Goal: Information Seeking & Learning: Learn about a topic

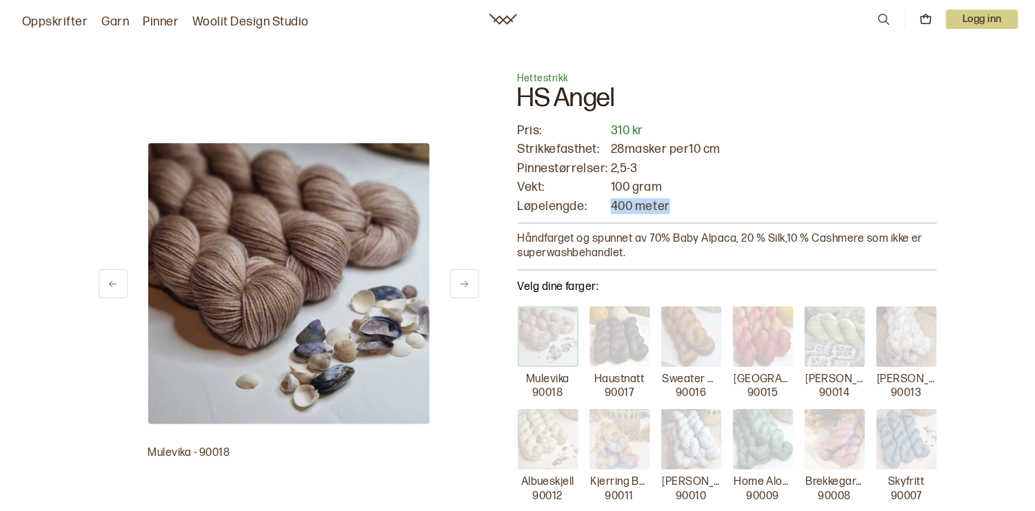
drag, startPoint x: 609, startPoint y: 207, endPoint x: 668, endPoint y: 199, distance: 59.3
click at [668, 199] on p "400 meter" at bounding box center [773, 207] width 325 height 16
click at [679, 191] on p "100 gram" at bounding box center [773, 187] width 325 height 16
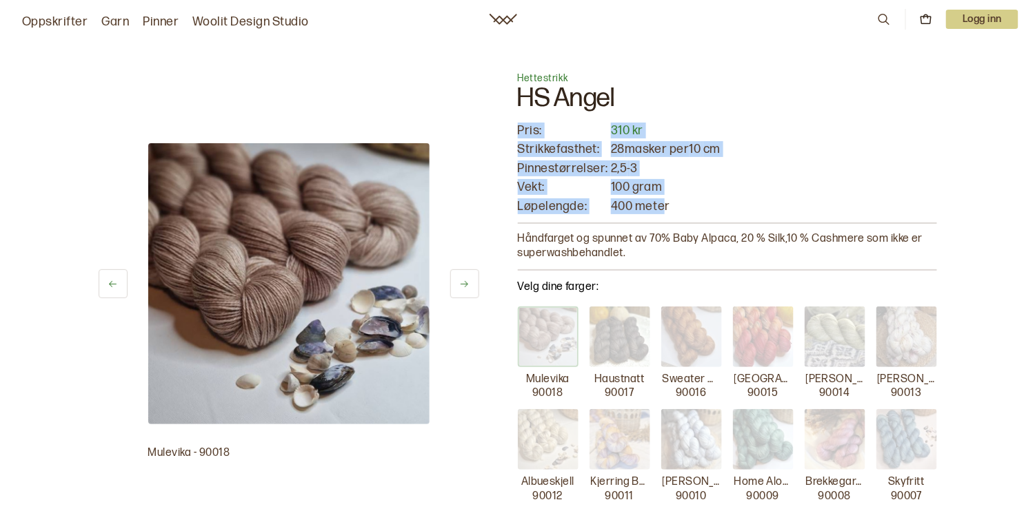
drag, startPoint x: 655, startPoint y: 211, endPoint x: 608, endPoint y: 216, distance: 47.2
click at [608, 216] on div "Hettestrikk HS Angel Pris: 310 kr Strikkefasthet: 28 masker per 10 cm Pinnestør…" at bounding box center [727, 374] width 419 height 638
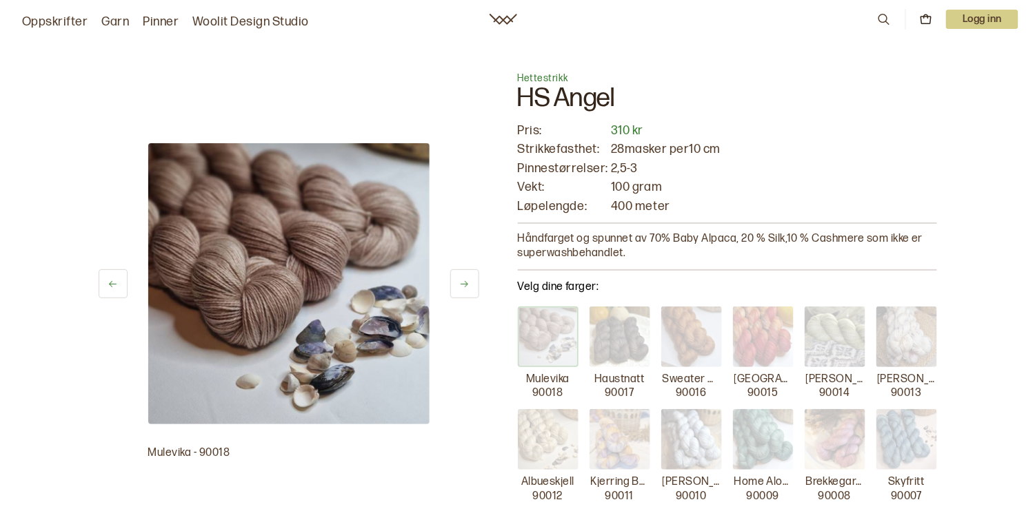
click at [605, 207] on p "Løpelengde:" at bounding box center [563, 207] width 91 height 16
click at [611, 202] on p "400 meter" at bounding box center [773, 207] width 325 height 16
drag, startPoint x: 609, startPoint y: 203, endPoint x: 668, endPoint y: 203, distance: 58.6
click at [668, 203] on p "400 meter" at bounding box center [773, 207] width 325 height 16
click at [678, 200] on p "400 meter" at bounding box center [773, 207] width 325 height 16
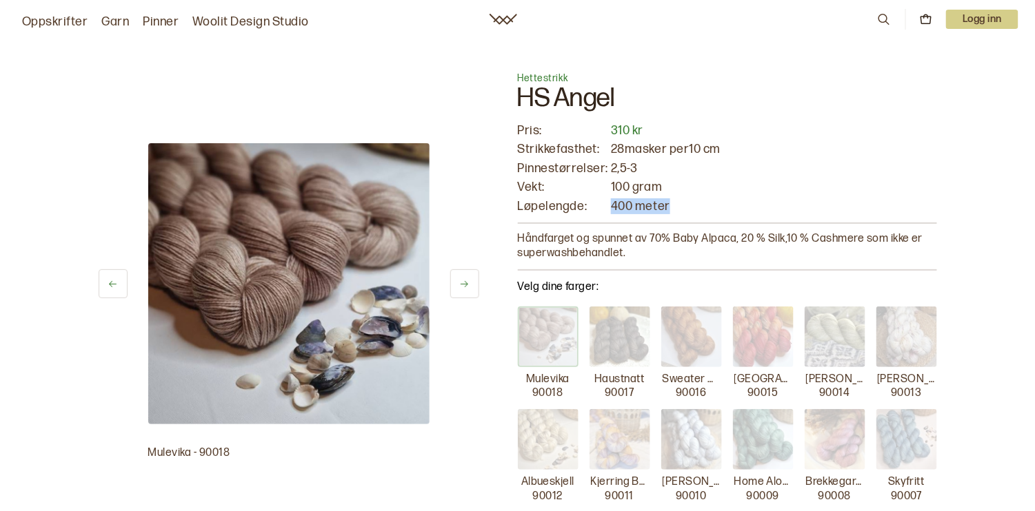
drag, startPoint x: 667, startPoint y: 205, endPoint x: 609, endPoint y: 210, distance: 58.1
click at [611, 210] on p "400 meter" at bounding box center [773, 207] width 325 height 16
click at [607, 208] on div "Pris: 310 kr Strikkefasthet: 28 masker per 10 cm Pinnestørrelser: 2,5 - 3 Vekt:…" at bounding box center [727, 169] width 419 height 92
